Goal: Transaction & Acquisition: Purchase product/service

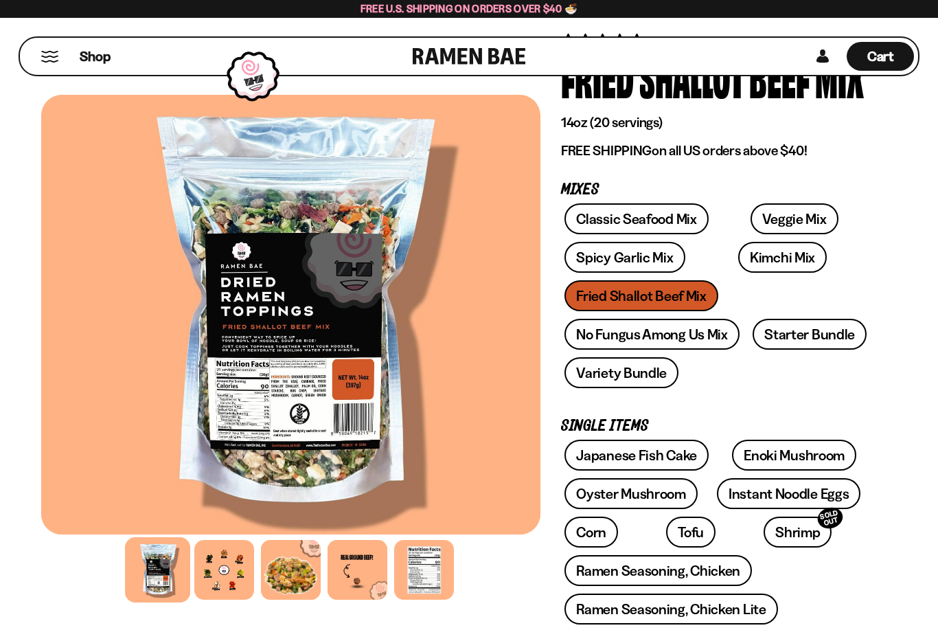
scroll to position [92, 0]
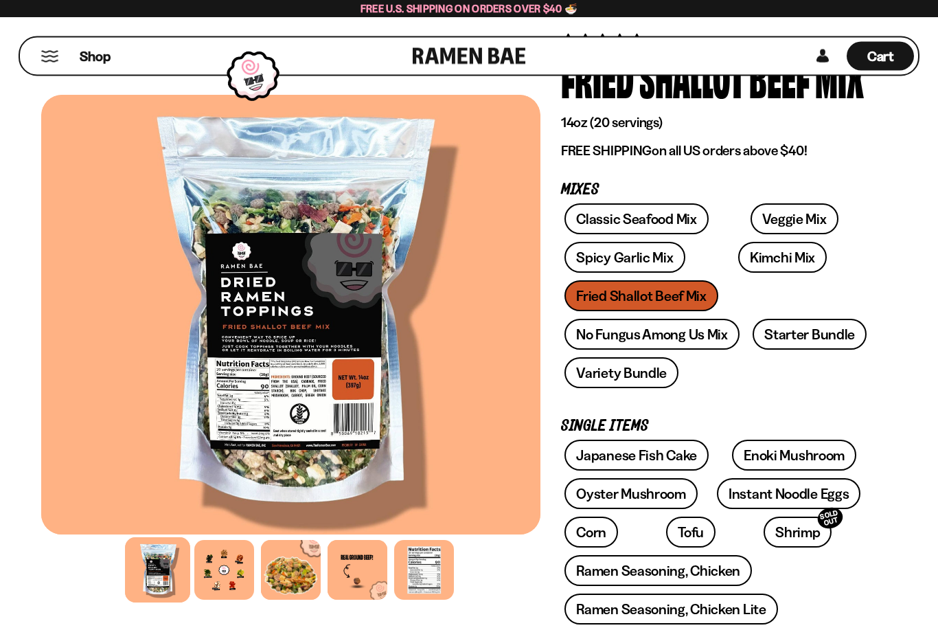
click at [644, 258] on link "Spicy Garlic Mix" at bounding box center [625, 258] width 120 height 31
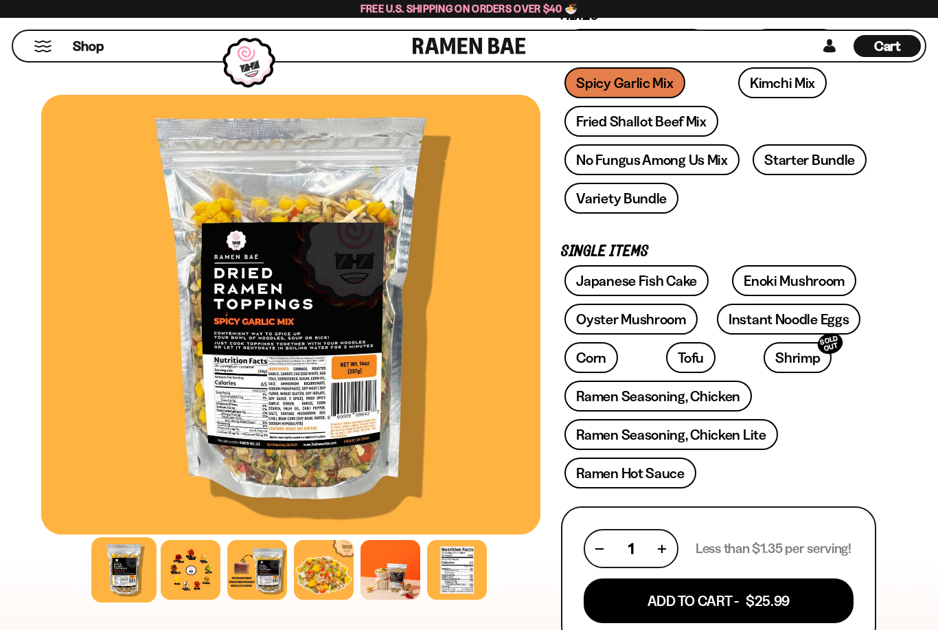
scroll to position [266, 0]
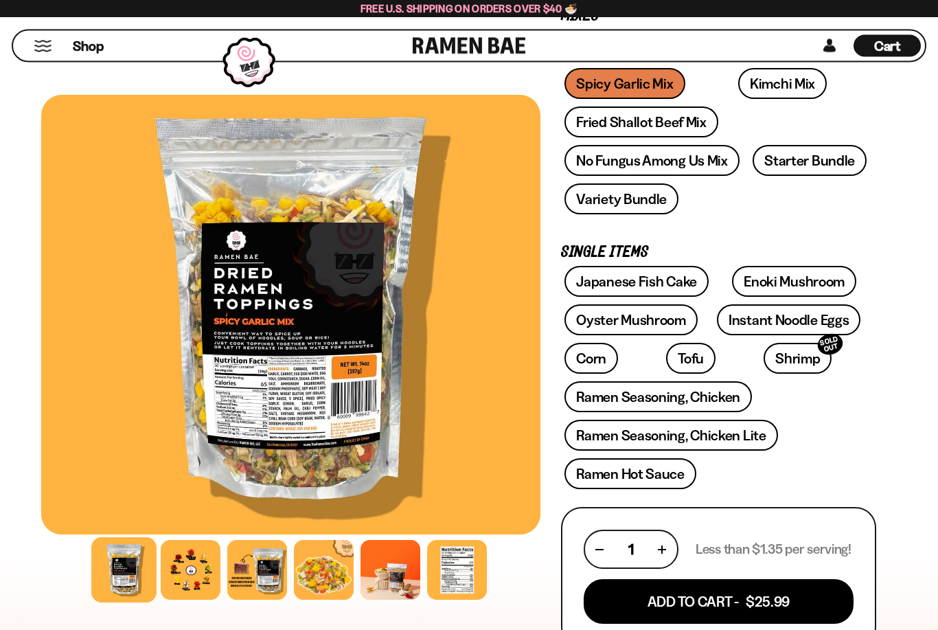
click at [706, 160] on link "No Fungus Among Us Mix" at bounding box center [652, 161] width 174 height 31
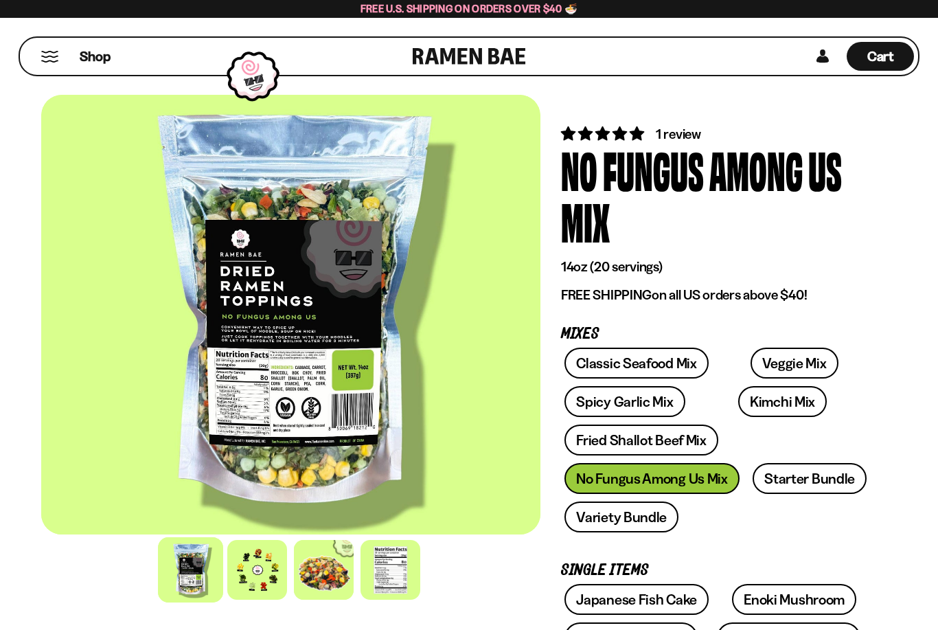
click at [681, 438] on link "Fried Shallot Beef Mix" at bounding box center [641, 440] width 153 height 31
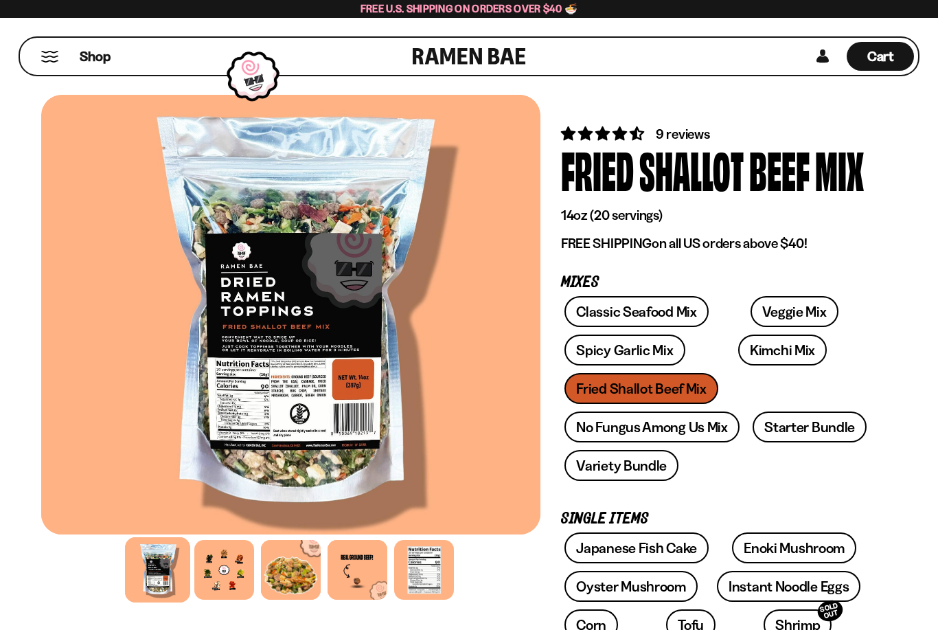
click at [777, 302] on link "Veggie Mix" at bounding box center [795, 311] width 88 height 31
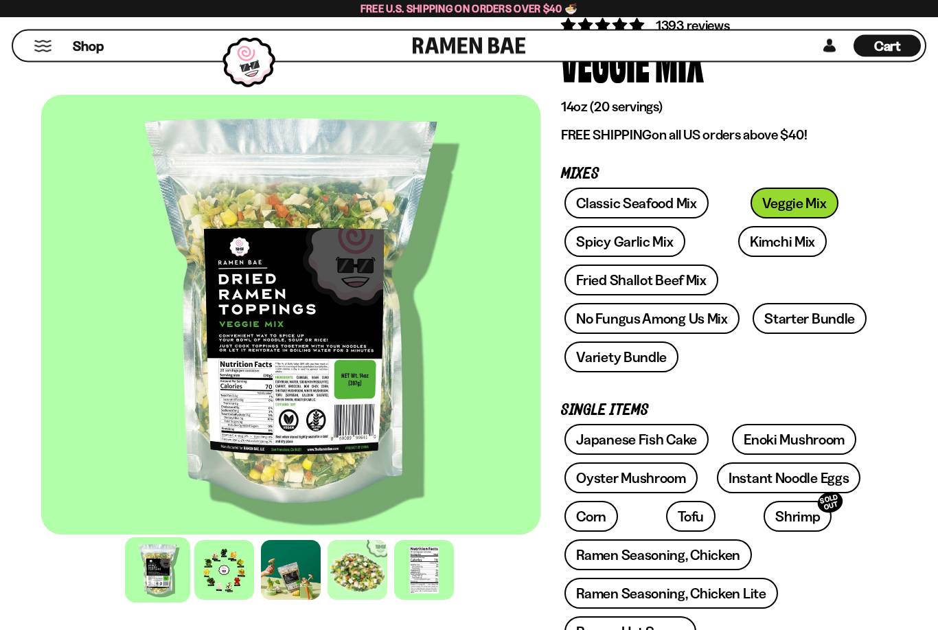
scroll to position [99, 0]
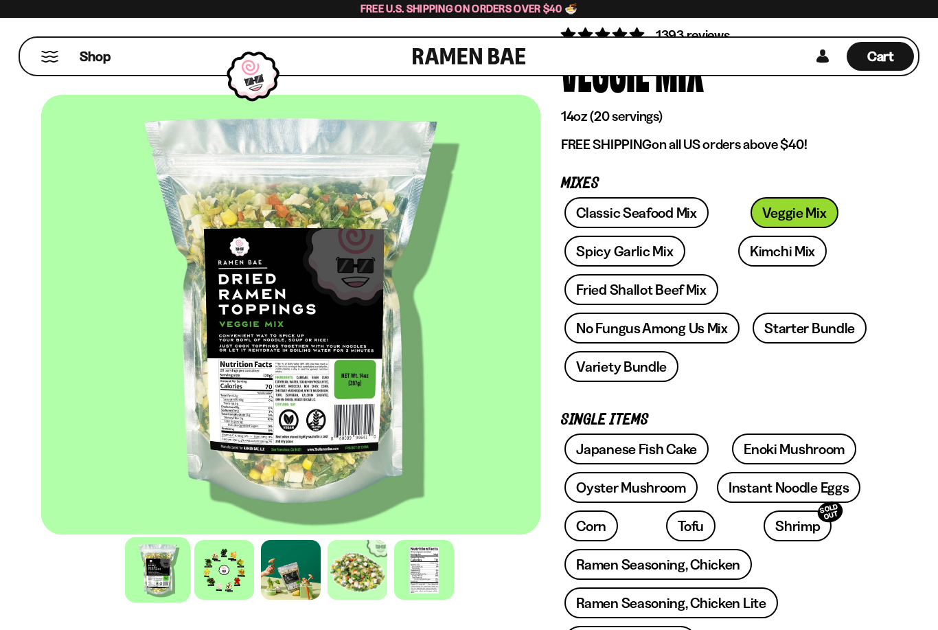
click at [646, 258] on link "Spicy Garlic Mix" at bounding box center [625, 251] width 120 height 31
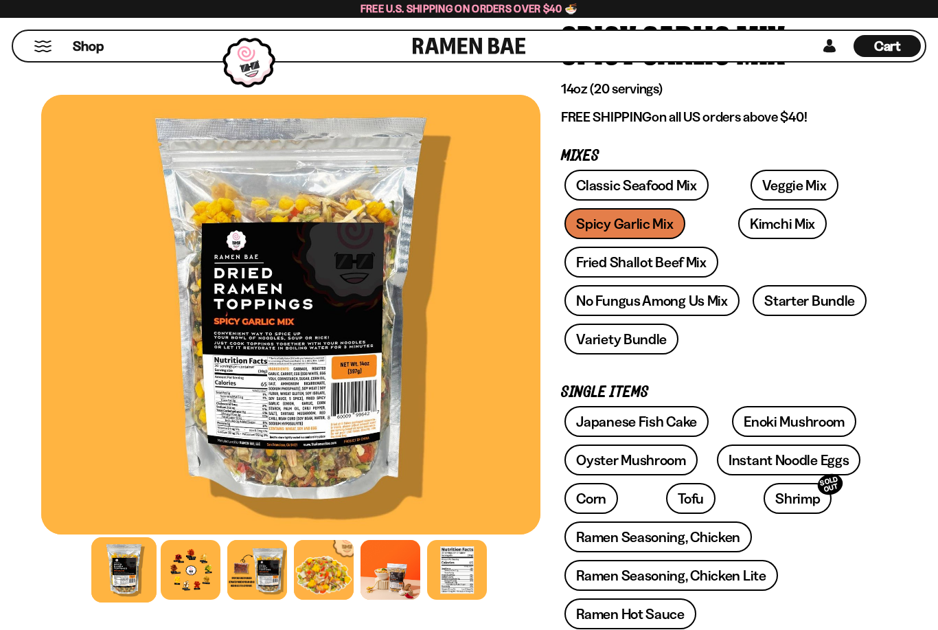
scroll to position [126, 0]
click at [653, 343] on link "Variety Bundle" at bounding box center [622, 339] width 114 height 31
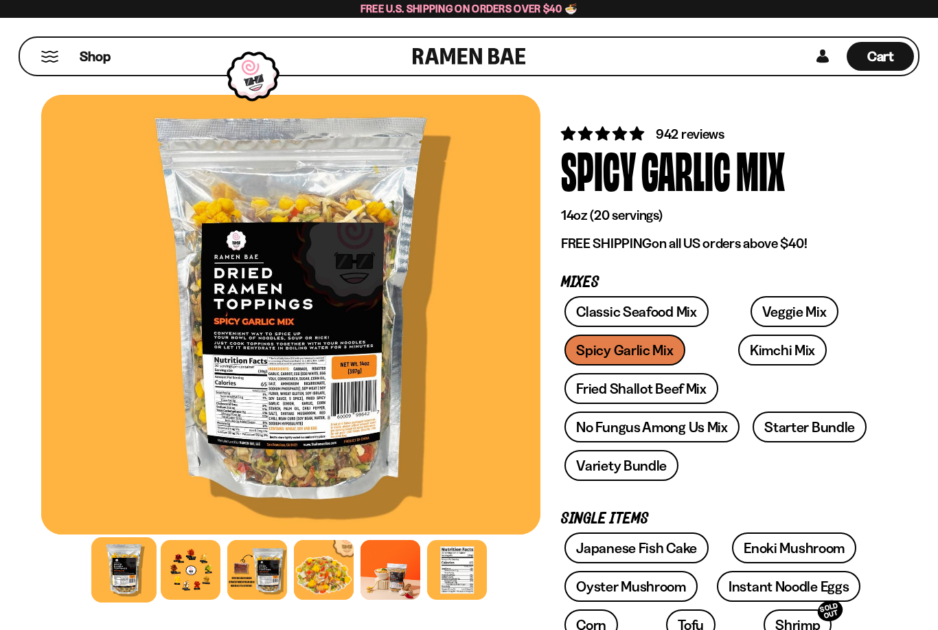
click at [791, 309] on link "Veggie Mix" at bounding box center [795, 311] width 88 height 31
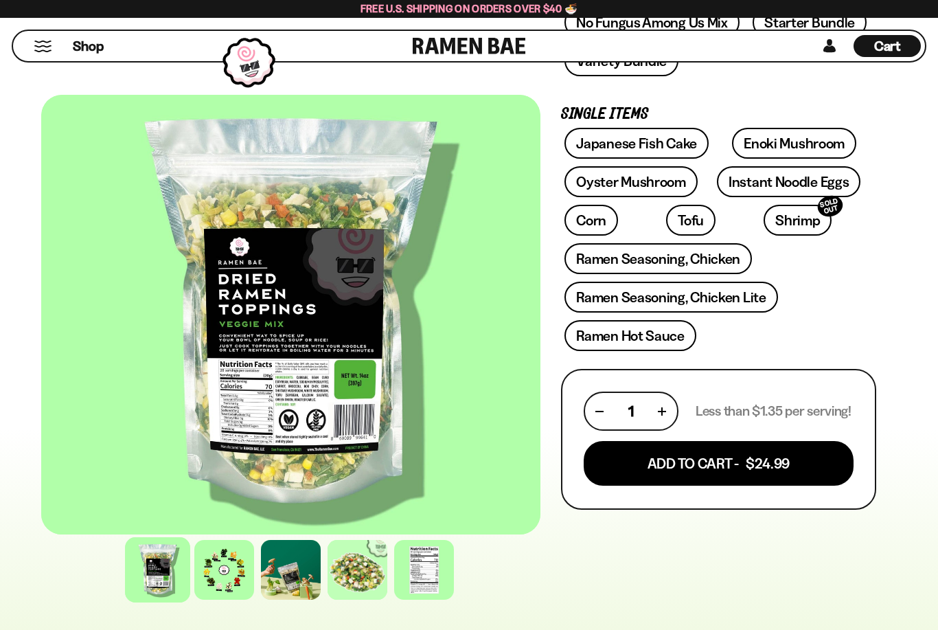
scroll to position [403, 0]
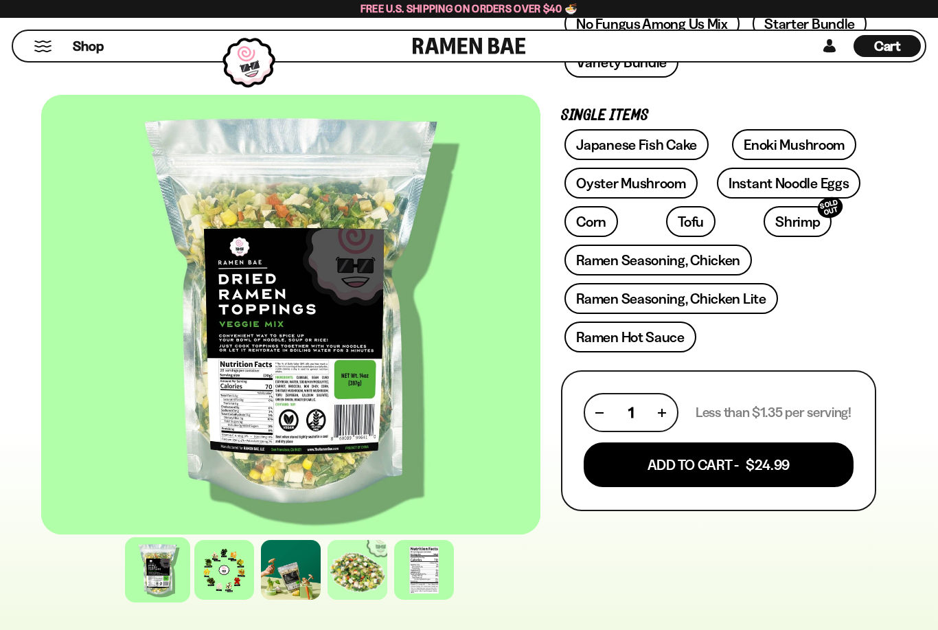
click at [778, 464] on button "Add To Cart - $24.99" at bounding box center [719, 464] width 270 height 45
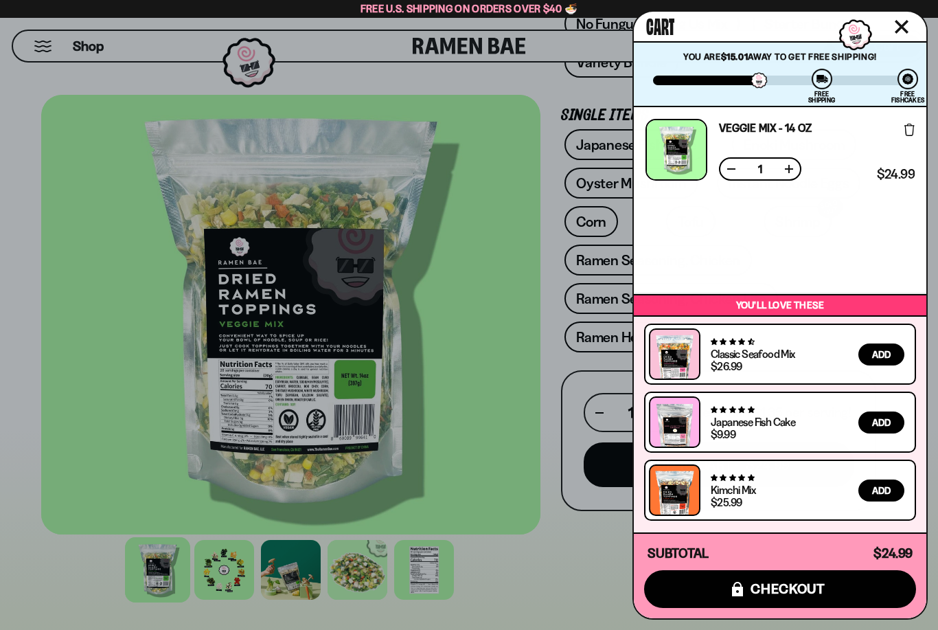
click at [491, 311] on div at bounding box center [469, 315] width 938 height 630
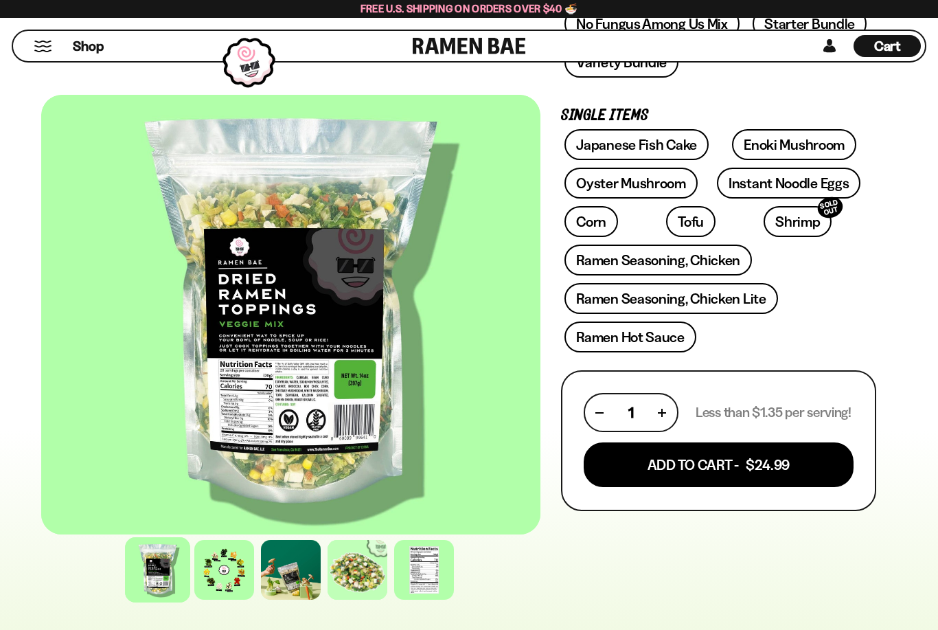
click at [662, 188] on link "Oyster Mushroom" at bounding box center [631, 183] width 133 height 31
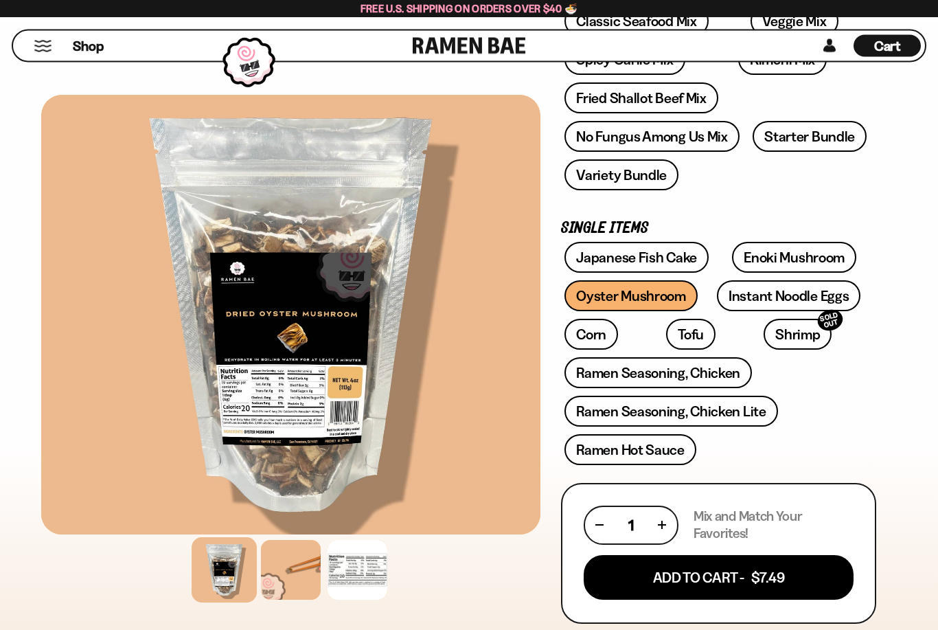
scroll to position [290, 0]
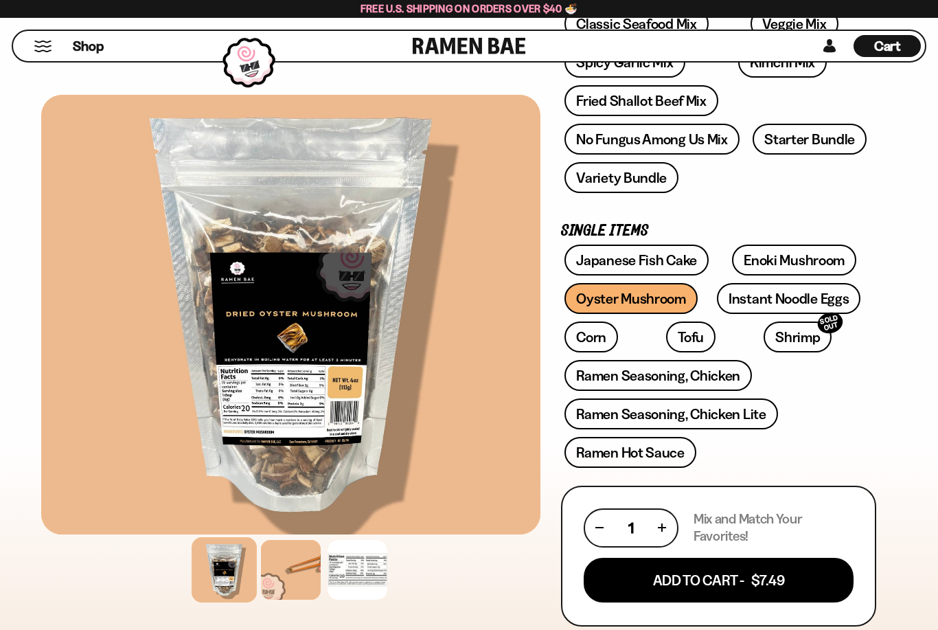
click at [782, 583] on button "Add To Cart - $7.49" at bounding box center [719, 580] width 270 height 45
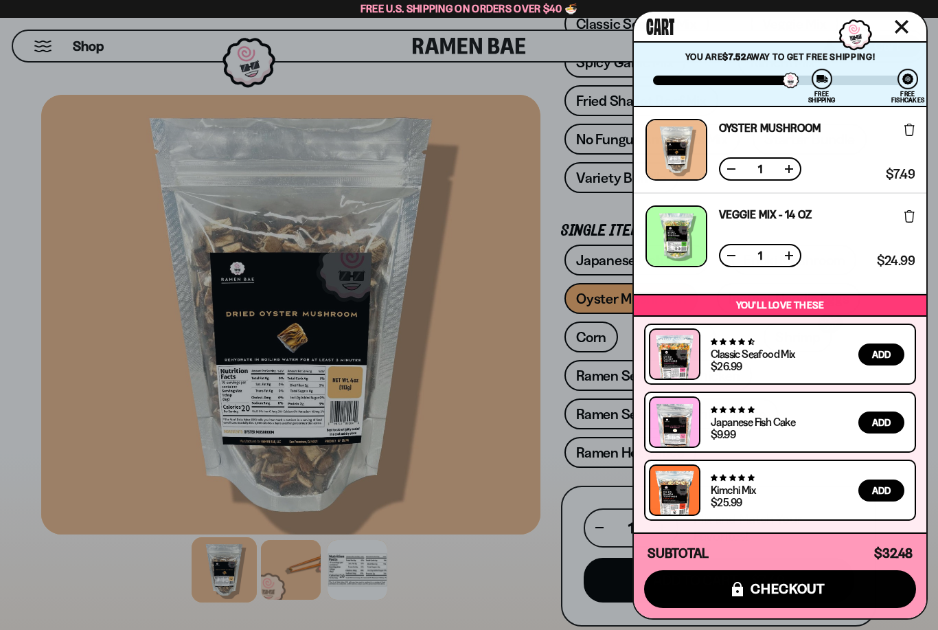
click at [492, 308] on div at bounding box center [469, 315] width 938 height 630
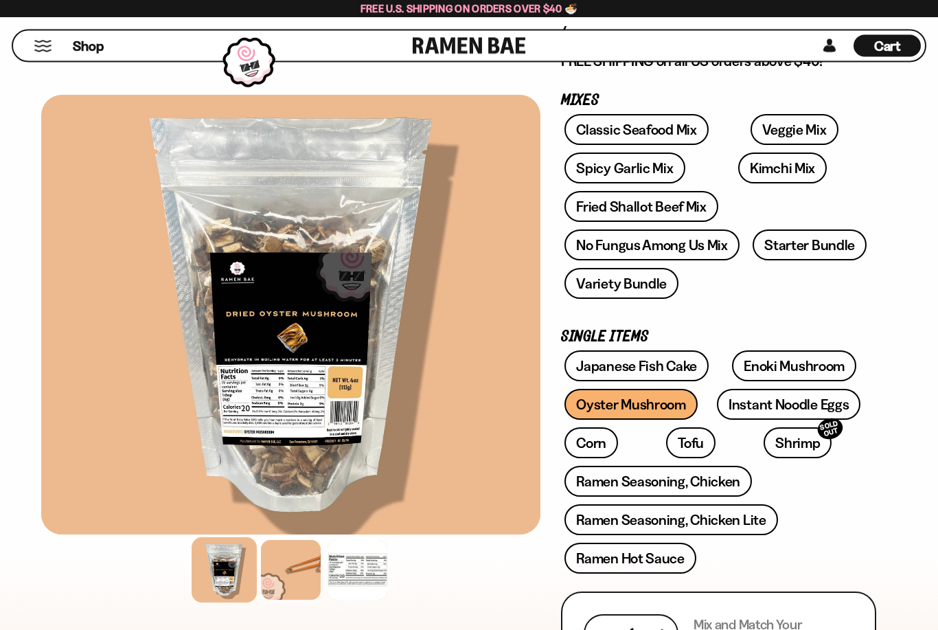
scroll to position [186, 0]
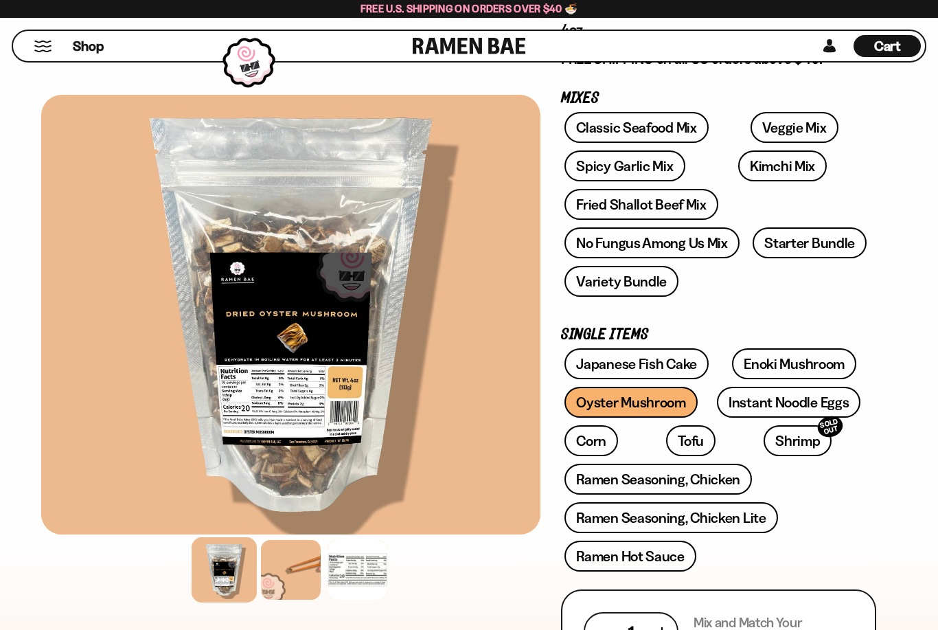
click at [806, 360] on link "Enoki Mushroom" at bounding box center [794, 363] width 124 height 31
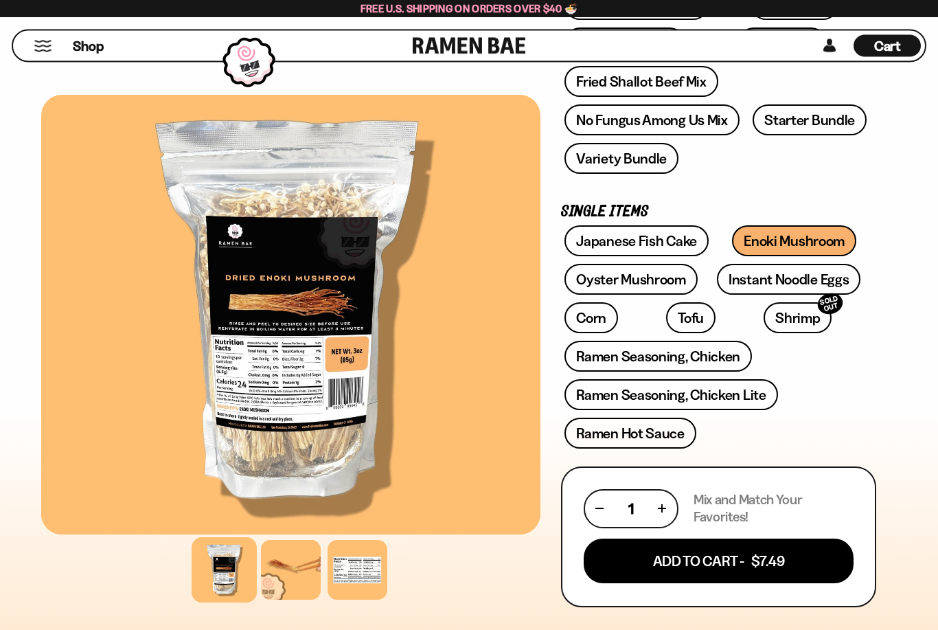
scroll to position [309, 0]
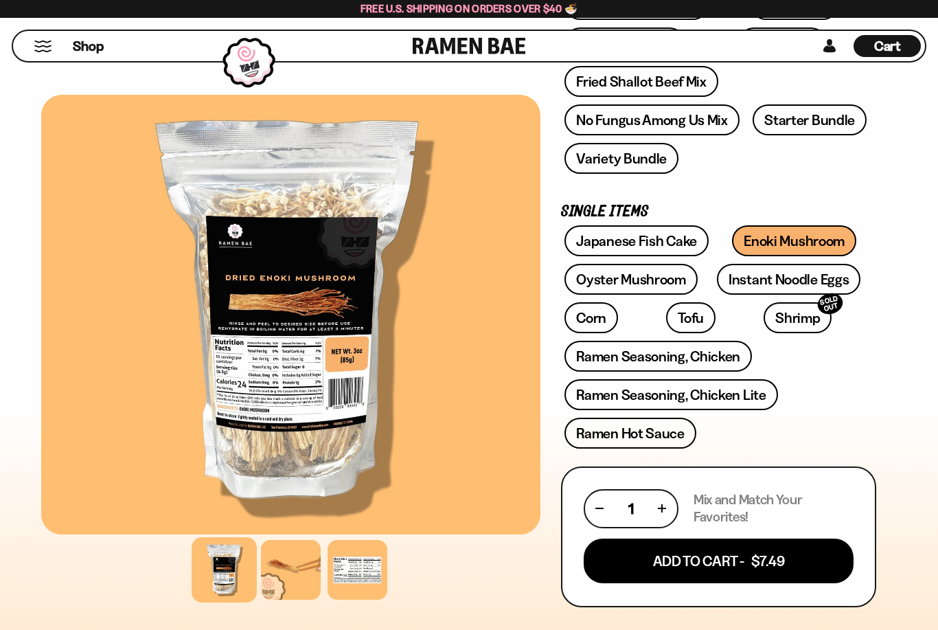
click at [790, 562] on button "Add To Cart - $7.49" at bounding box center [719, 561] width 270 height 45
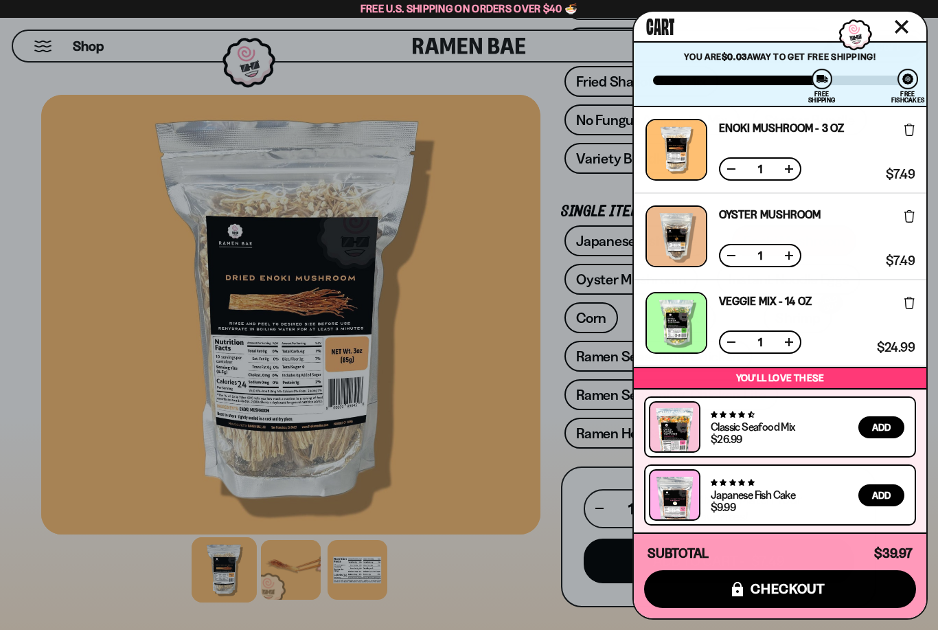
click at [478, 410] on div at bounding box center [469, 315] width 938 height 630
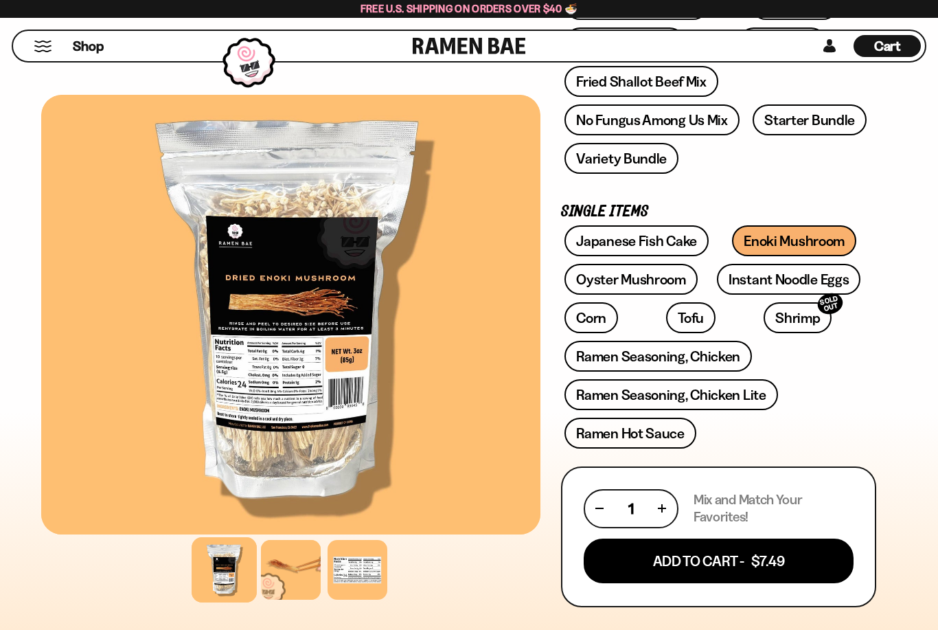
click at [666, 315] on link "Tofu" at bounding box center [690, 317] width 49 height 31
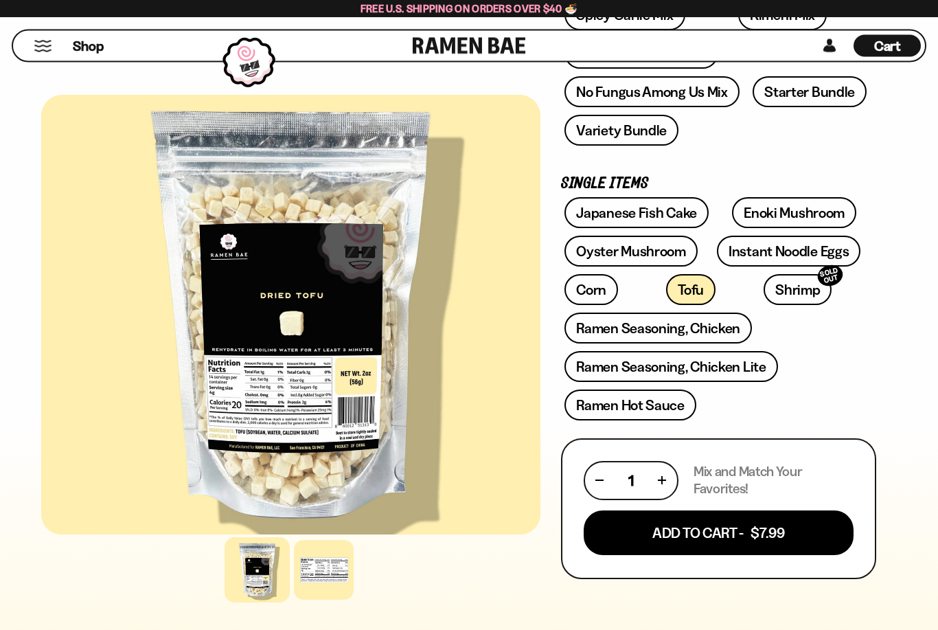
scroll to position [337, 0]
click at [793, 528] on button "Add To Cart - $7.99" at bounding box center [719, 532] width 270 height 45
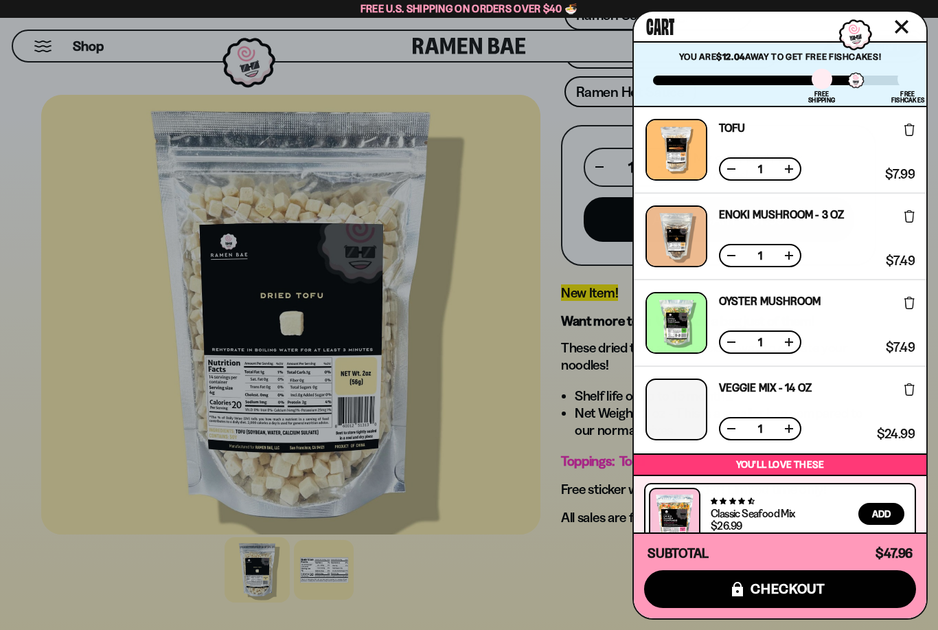
scroll to position [660, 0]
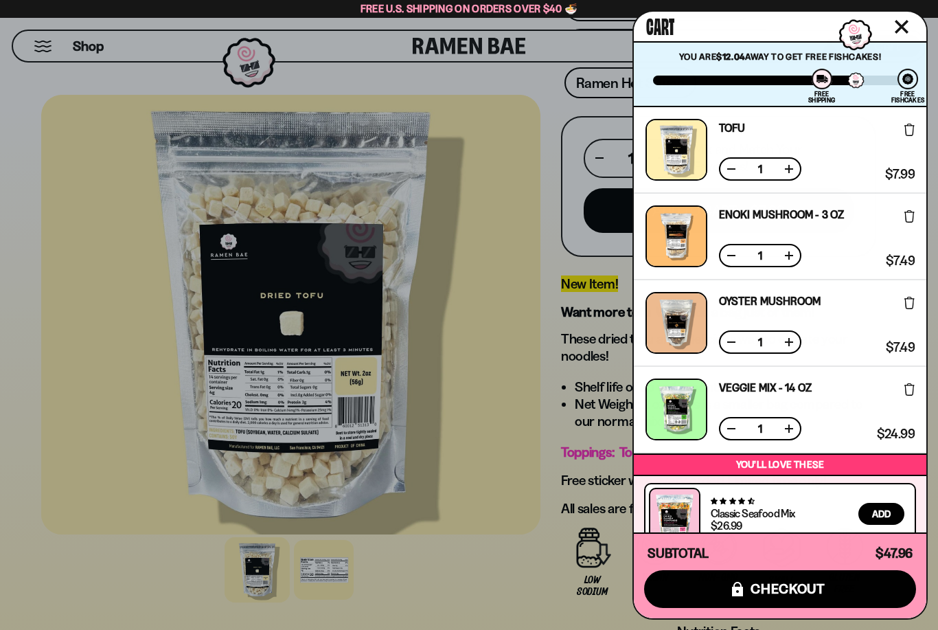
click at [514, 391] on div at bounding box center [469, 315] width 938 height 630
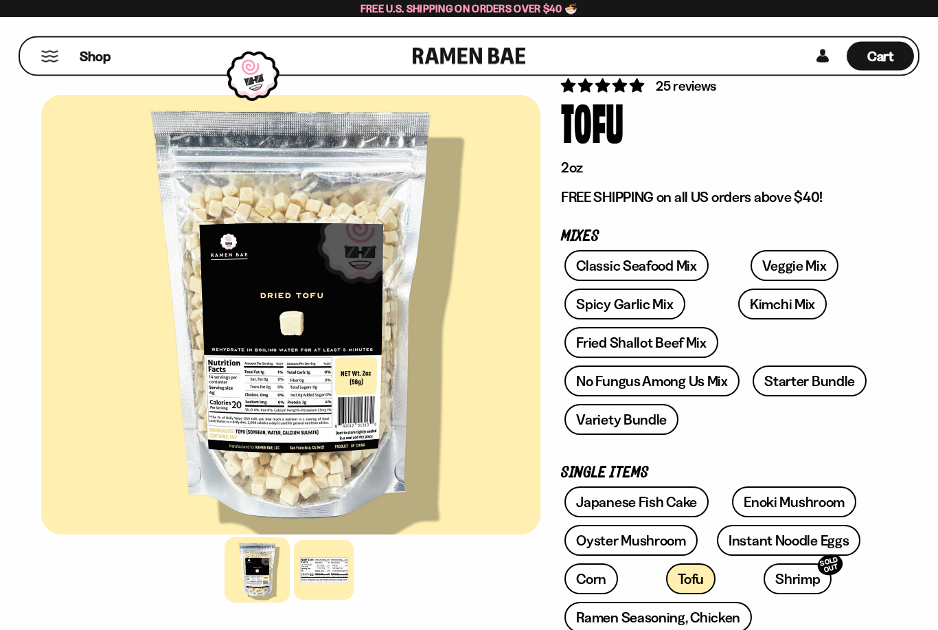
scroll to position [48, 0]
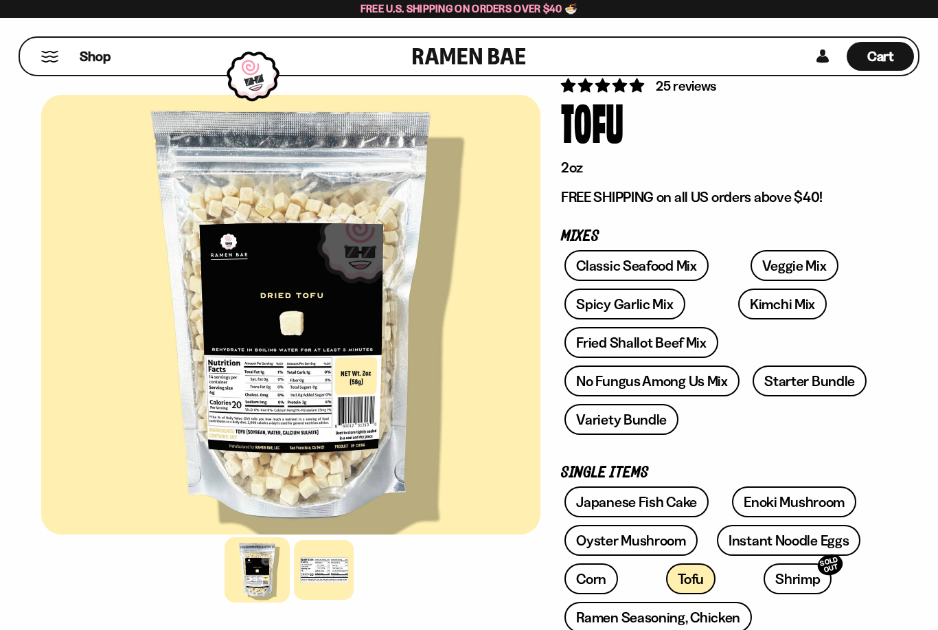
click at [671, 267] on link "Classic Seafood Mix" at bounding box center [637, 265] width 144 height 31
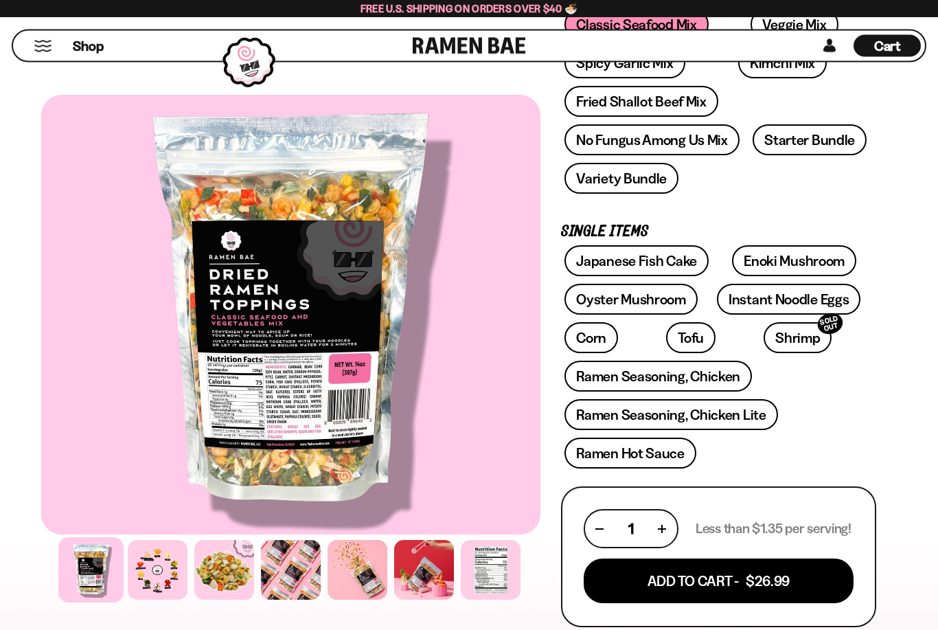
scroll to position [287, 0]
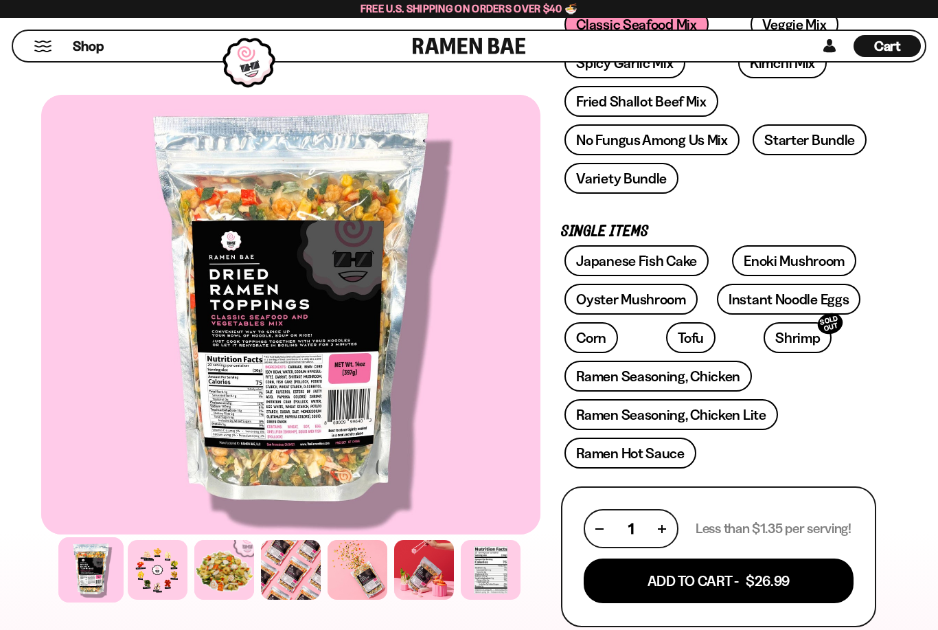
click at [806, 582] on button "Add To Cart - $26.99" at bounding box center [719, 581] width 270 height 45
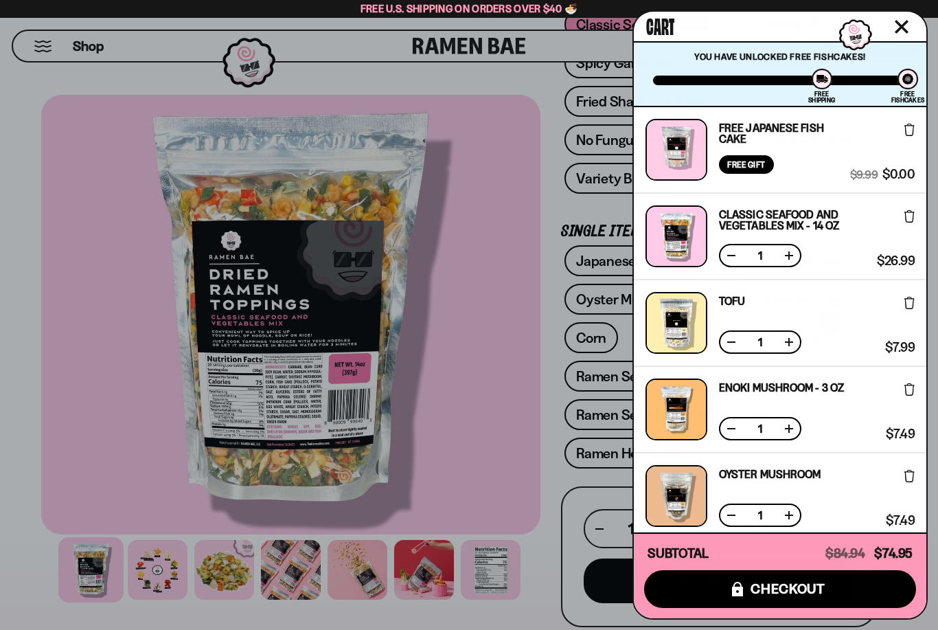
scroll to position [331, 0]
